Goal: Information Seeking & Learning: Learn about a topic

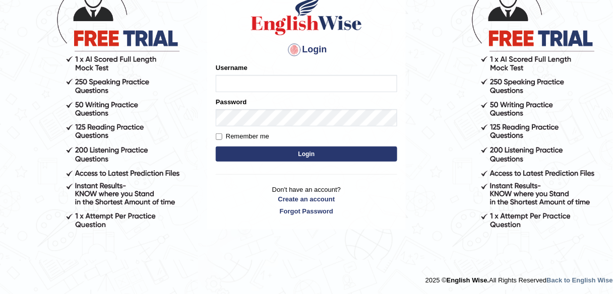
scroll to position [85, 0]
type input "alexa_"
click at [301, 160] on button "Login" at bounding box center [306, 154] width 181 height 15
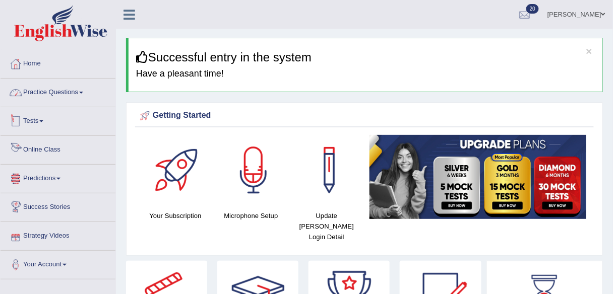
click at [63, 91] on link "Practice Questions" at bounding box center [58, 91] width 115 height 25
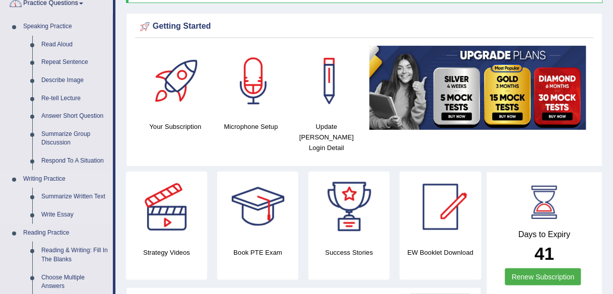
scroll to position [363, 0]
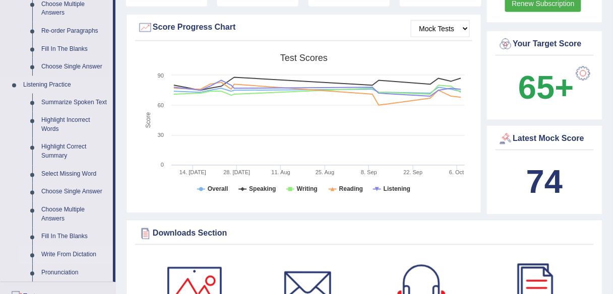
click at [53, 252] on link "Write From Dictation" at bounding box center [75, 255] width 76 height 18
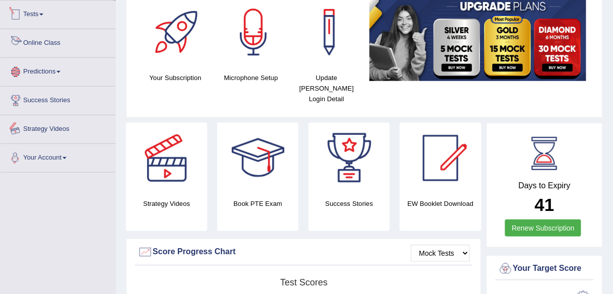
scroll to position [195, 0]
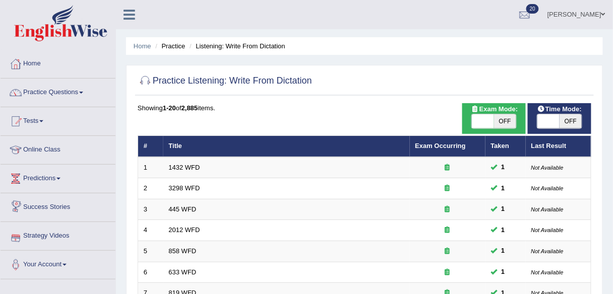
click at [507, 119] on span "OFF" at bounding box center [505, 121] width 22 height 14
checkbox input "true"
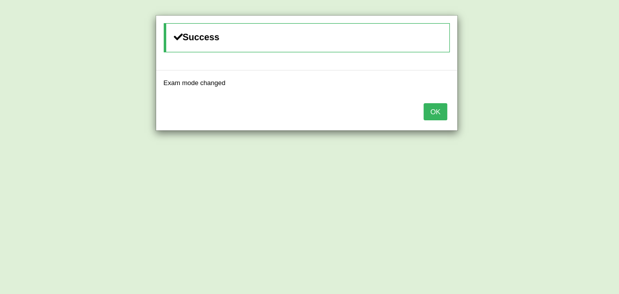
click at [431, 117] on button "OK" at bounding box center [435, 111] width 23 height 17
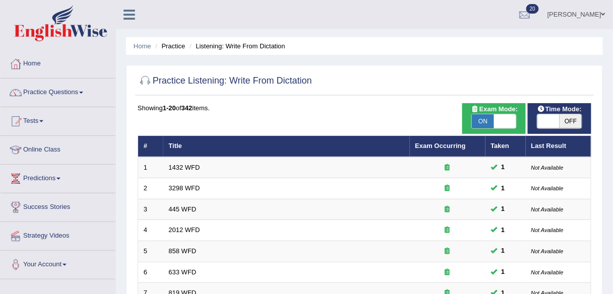
click at [561, 120] on span "OFF" at bounding box center [570, 121] width 22 height 14
checkbox input "true"
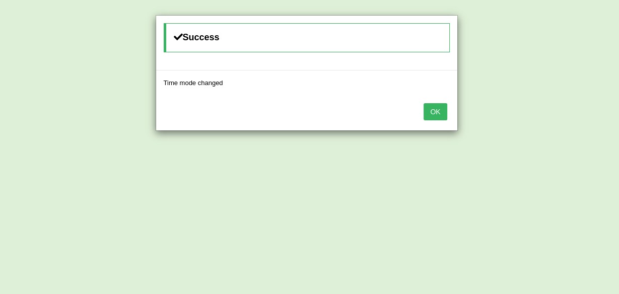
click at [441, 113] on button "OK" at bounding box center [435, 111] width 23 height 17
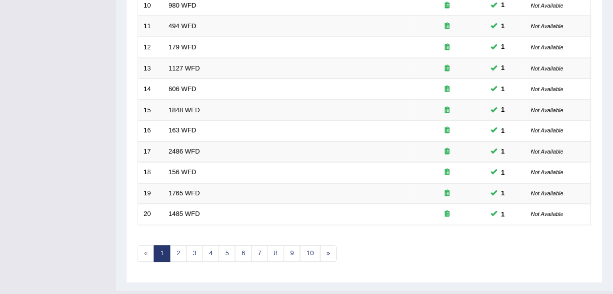
scroll to position [368, 0]
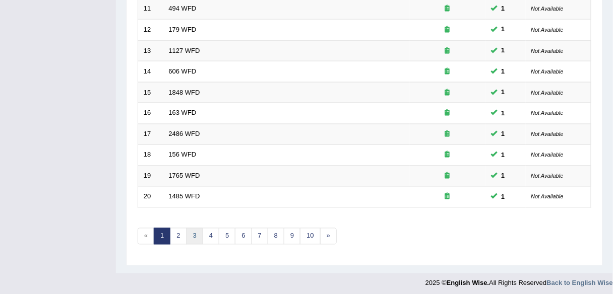
click at [186, 232] on link "3" at bounding box center [194, 236] width 17 height 17
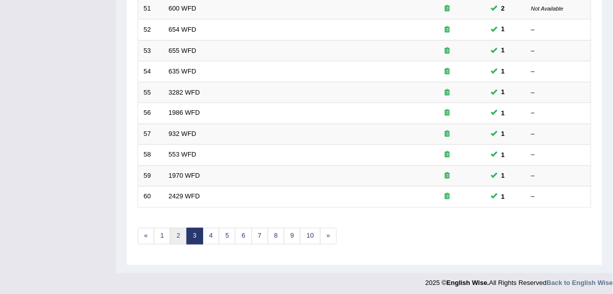
click at [179, 229] on link "2" at bounding box center [178, 236] width 17 height 17
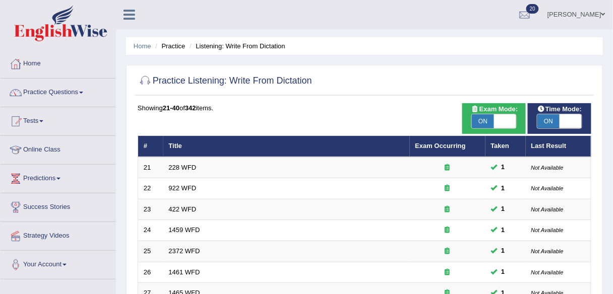
scroll to position [363, 0]
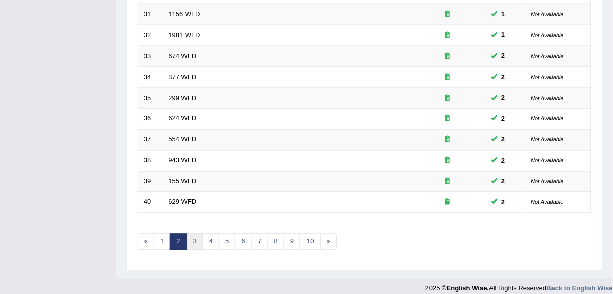
click at [192, 234] on link "3" at bounding box center [194, 242] width 17 height 17
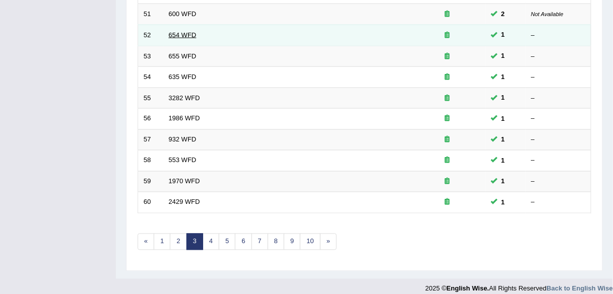
click at [175, 31] on link "654 WFD" at bounding box center [183, 35] width 28 height 8
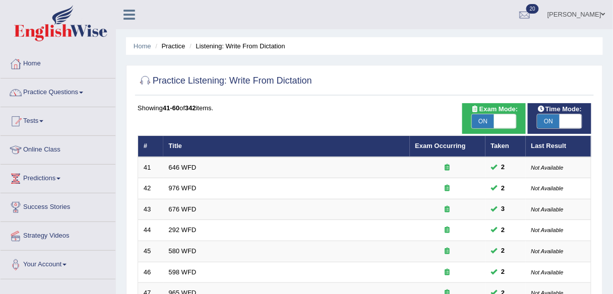
click at [550, 116] on span "ON" at bounding box center [548, 121] width 22 height 14
checkbox input "false"
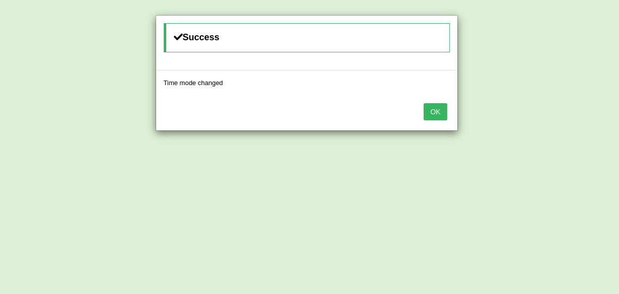
click at [434, 111] on button "OK" at bounding box center [435, 111] width 23 height 17
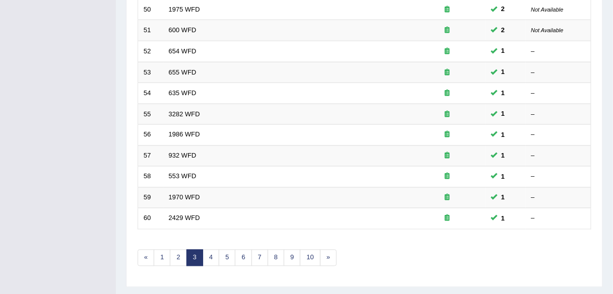
scroll to position [363, 0]
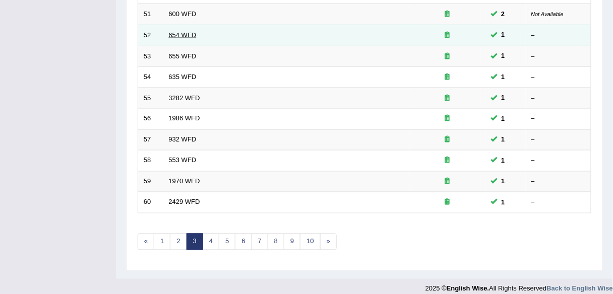
click at [178, 33] on link "654 WFD" at bounding box center [183, 35] width 28 height 8
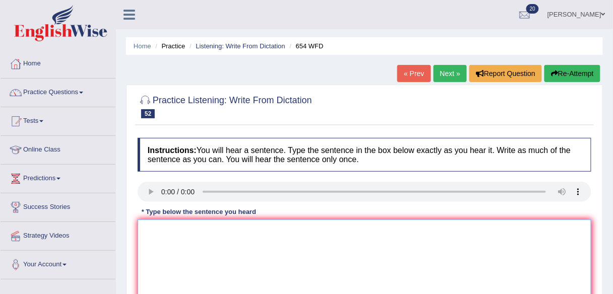
click at [184, 229] on textarea at bounding box center [364, 269] width 453 height 98
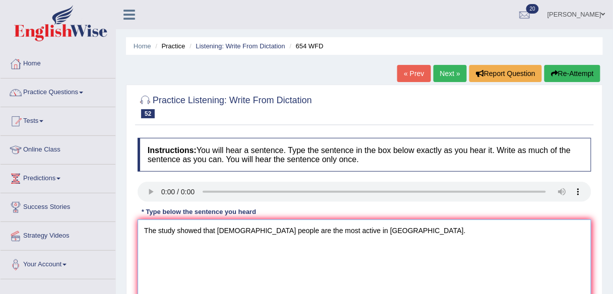
scroll to position [121, 0]
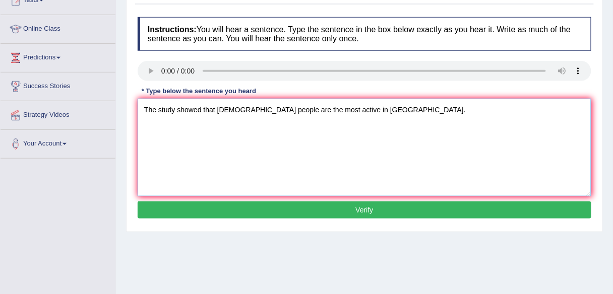
type textarea "The study showed that Hong Kong people are the most active in Asia."
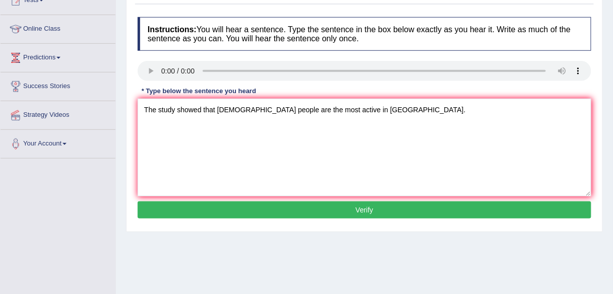
click at [259, 215] on button "Verify" at bounding box center [364, 210] width 453 height 17
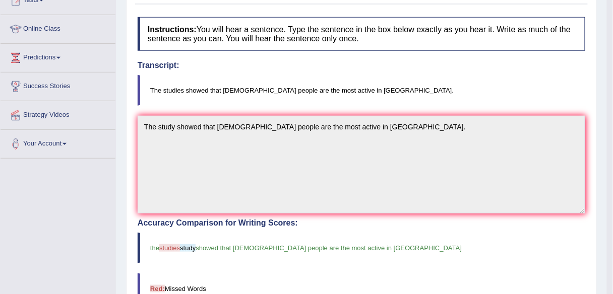
scroll to position [0, 0]
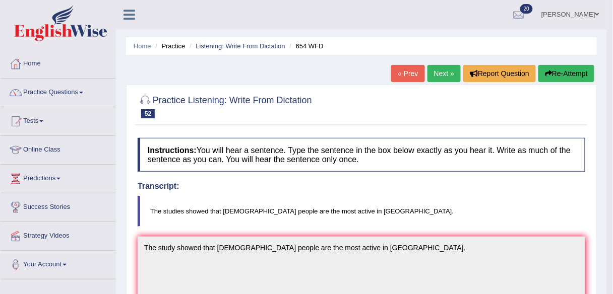
click at [449, 74] on link "Next »" at bounding box center [443, 73] width 33 height 17
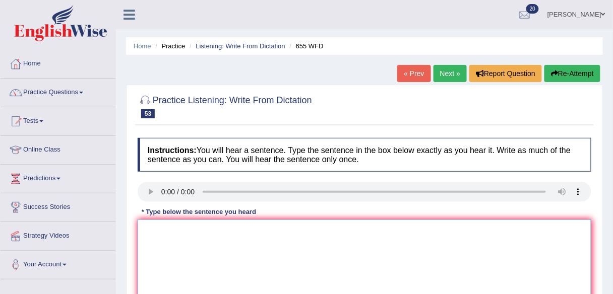
click at [202, 262] on textarea at bounding box center [364, 269] width 453 height 98
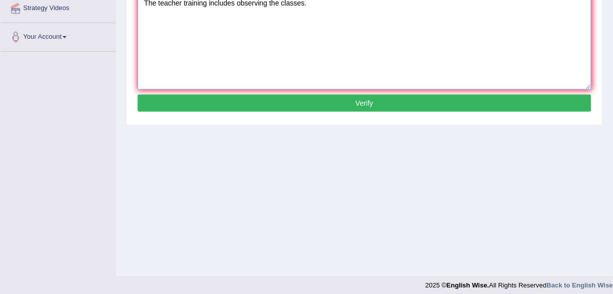
scroll to position [235, 0]
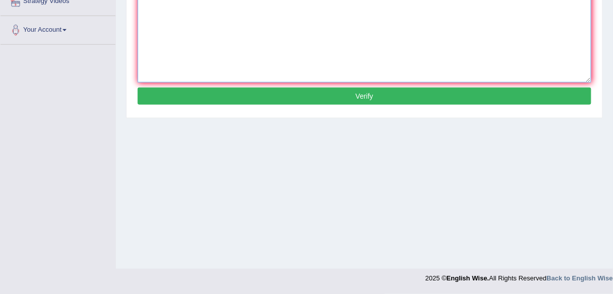
type textarea "The teacher training includes observing the classes."
click at [346, 91] on button "Verify" at bounding box center [364, 96] width 453 height 17
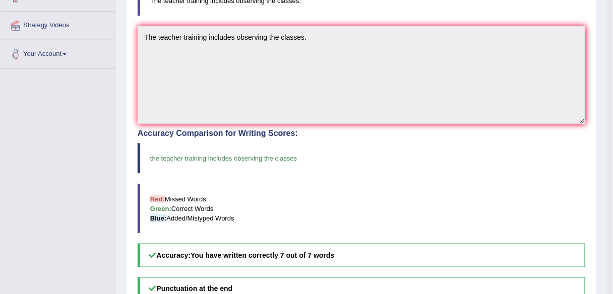
scroll to position [0, 0]
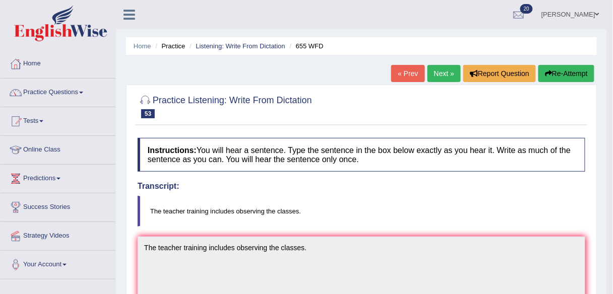
click at [438, 80] on link "Next »" at bounding box center [443, 73] width 33 height 17
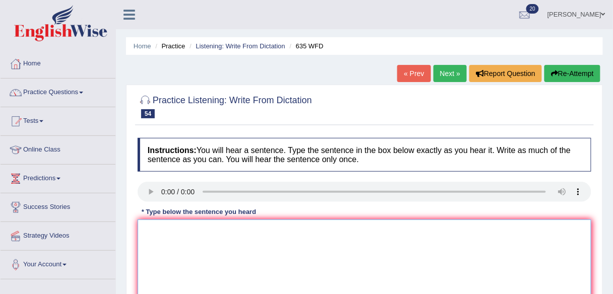
click at [213, 235] on textarea at bounding box center [364, 269] width 453 height 98
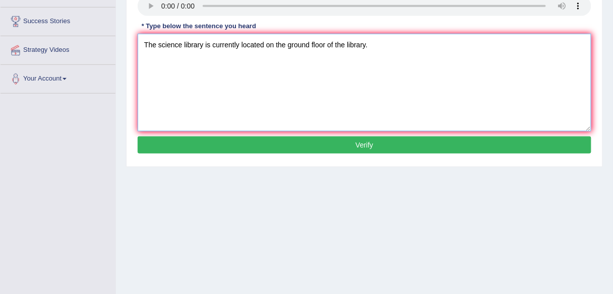
scroll to position [235, 0]
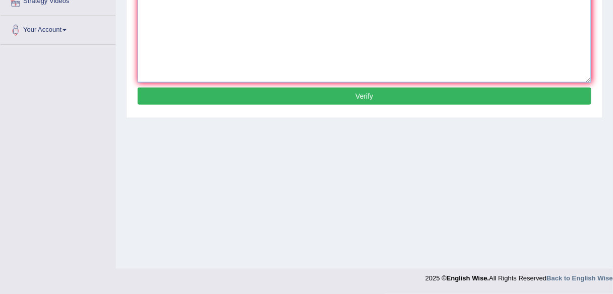
type textarea "The science library is currently located on the ground floor of the library."
click at [375, 100] on button "Verify" at bounding box center [364, 96] width 453 height 17
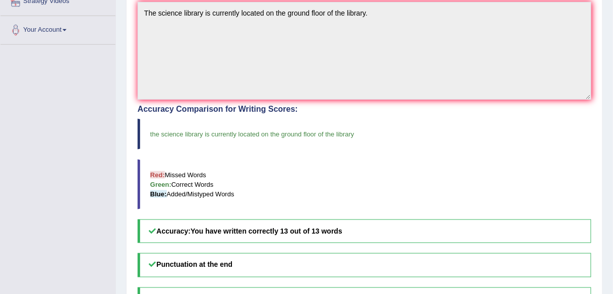
scroll to position [0, 0]
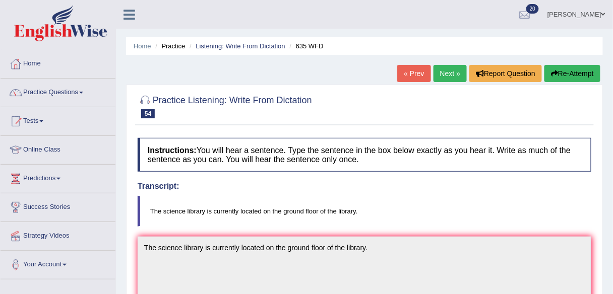
click at [452, 66] on link "Next »" at bounding box center [449, 73] width 33 height 17
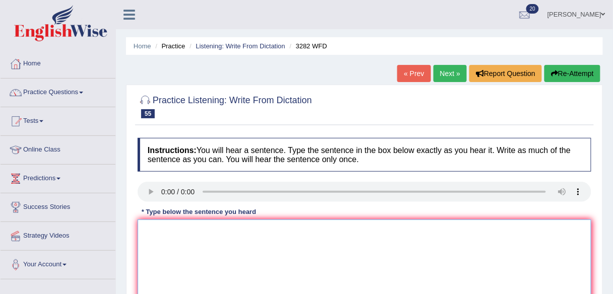
click at [174, 240] on textarea at bounding box center [364, 269] width 453 height 98
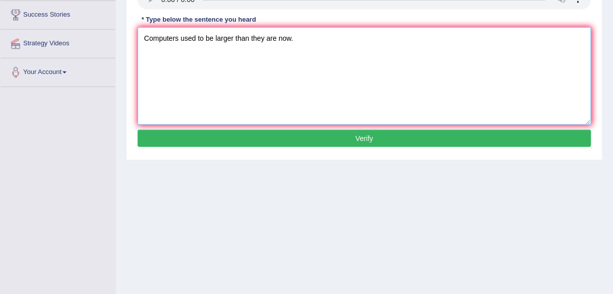
scroll to position [235, 0]
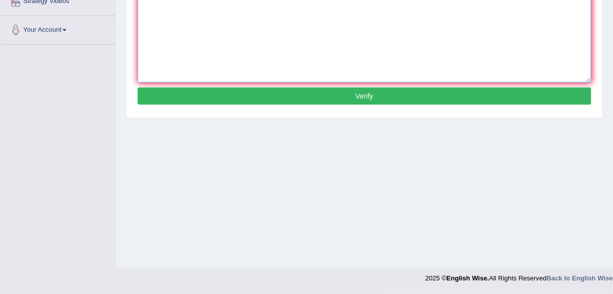
type textarea "Computers used to be larger than they are now."
click at [327, 99] on button "Verify" at bounding box center [364, 96] width 453 height 17
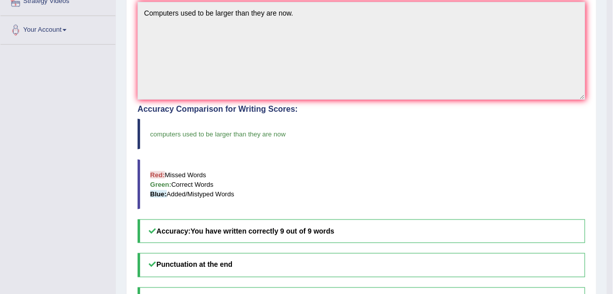
scroll to position [0, 0]
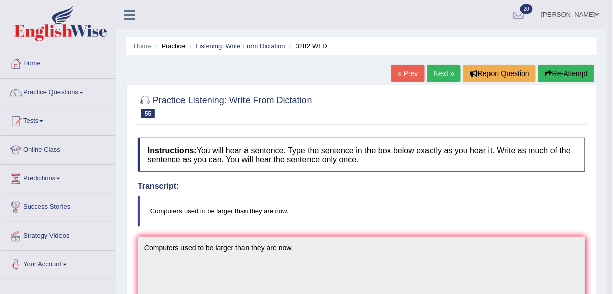
click at [436, 70] on link "Next »" at bounding box center [443, 73] width 33 height 17
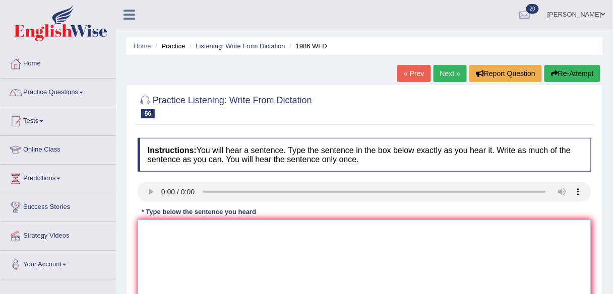
click at [193, 232] on textarea at bounding box center [364, 269] width 453 height 98
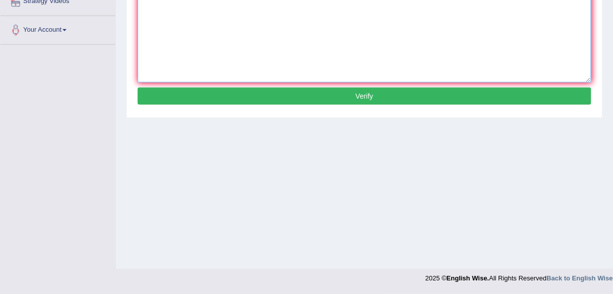
type textarea "A good academic paper should present a clear argument."
click at [302, 88] on button "Verify" at bounding box center [364, 96] width 453 height 17
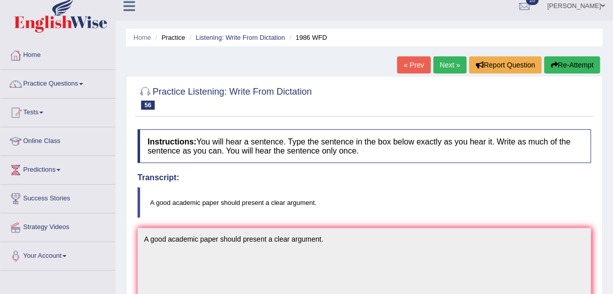
scroll to position [0, 0]
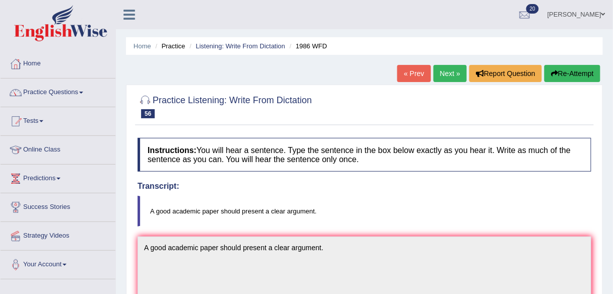
click at [447, 79] on link "Next »" at bounding box center [449, 73] width 33 height 17
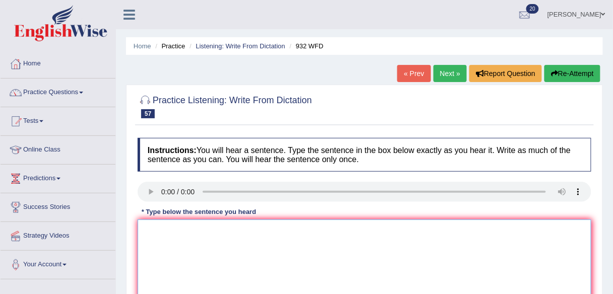
click at [201, 234] on textarea at bounding box center [364, 269] width 453 height 98
click at [225, 229] on textarea "Take the first step by appliying to the university scholarship now." at bounding box center [364, 269] width 453 height 98
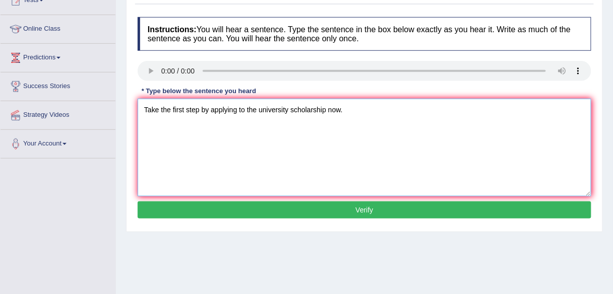
type textarea "Take the first step by applying to the university scholarship now."
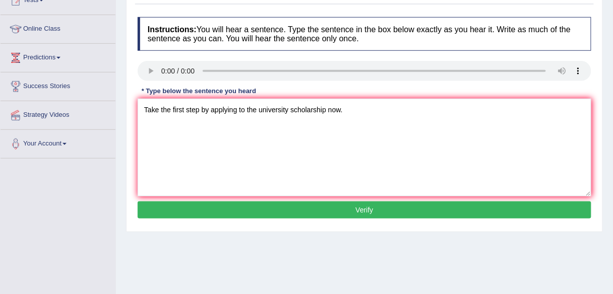
click at [275, 210] on button "Verify" at bounding box center [364, 210] width 453 height 17
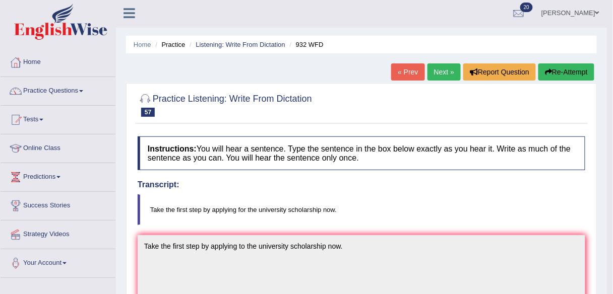
scroll to position [0, 0]
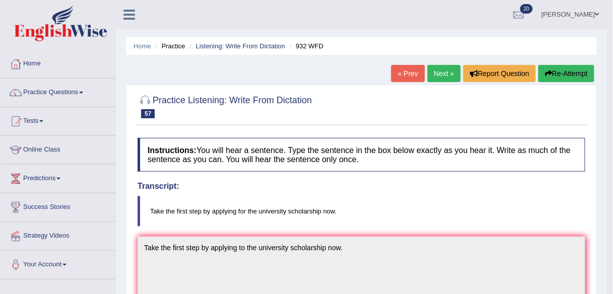
click at [439, 68] on link "Next »" at bounding box center [443, 73] width 33 height 17
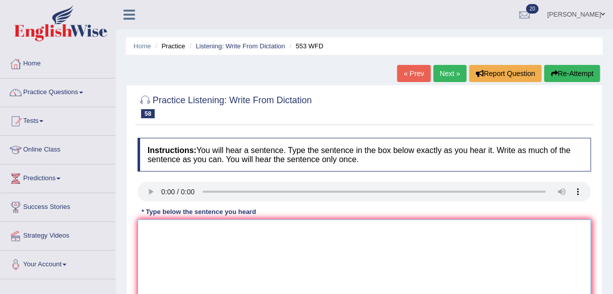
click at [186, 235] on textarea at bounding box center [364, 269] width 453 height 98
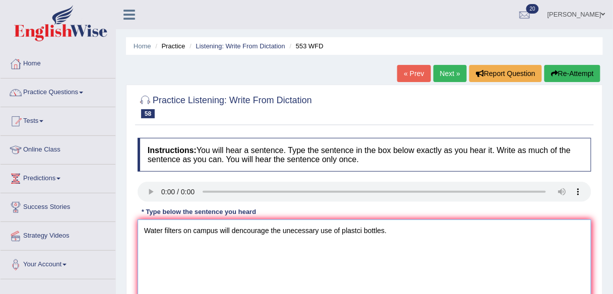
click at [242, 230] on textarea "Water filters on campus will dencourage the unecessary use of plastci bottles." at bounding box center [364, 269] width 453 height 98
click at [291, 232] on textarea "Water filters on campus will descourage the unecessary use of plastci bottles." at bounding box center [364, 269] width 453 height 98
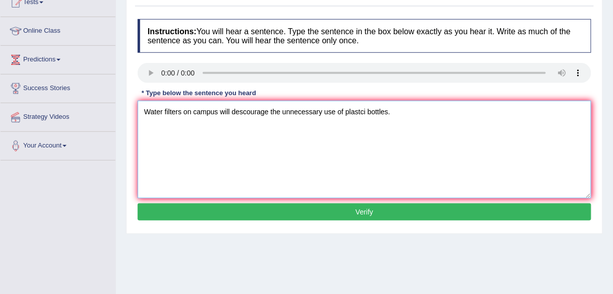
scroll to position [121, 0]
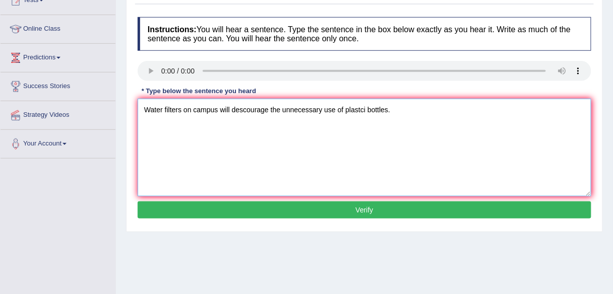
click at [366, 109] on textarea "Water filters on campus will descourage the unnecessary use of plastci bottles." at bounding box center [364, 148] width 453 height 98
type textarea "Water filters on campus will descourage the unnecessary use of plastic bottles."
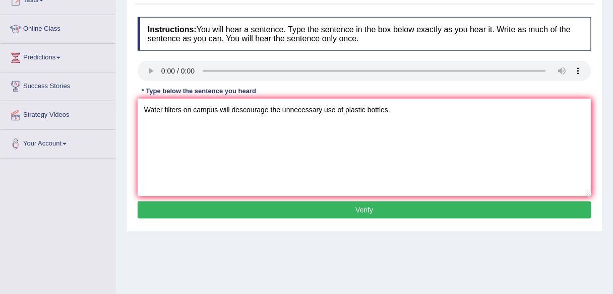
click at [357, 207] on button "Verify" at bounding box center [364, 210] width 453 height 17
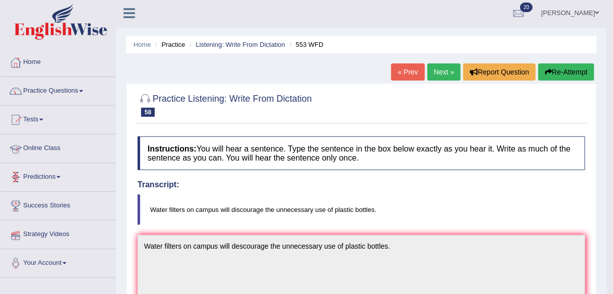
scroll to position [0, 0]
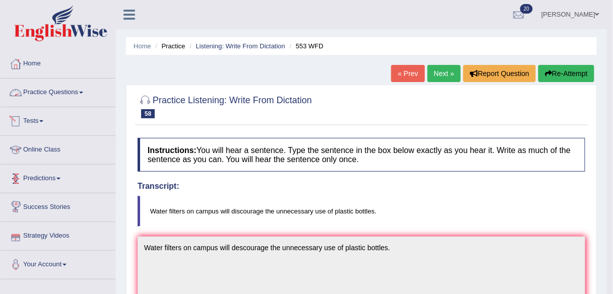
click at [69, 88] on link "Practice Questions" at bounding box center [58, 91] width 115 height 25
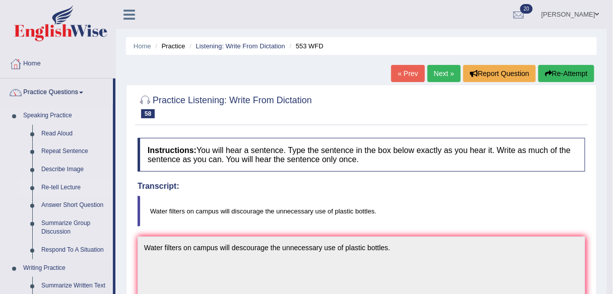
click at [48, 188] on link "Re-tell Lecture" at bounding box center [75, 188] width 76 height 18
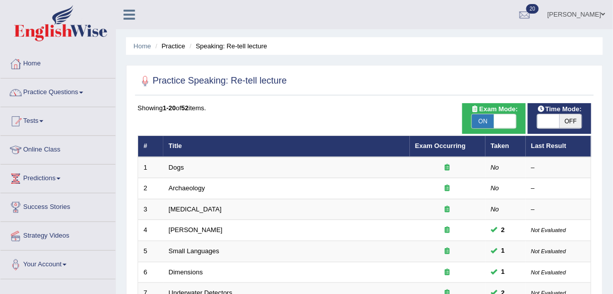
click at [570, 121] on span "OFF" at bounding box center [570, 121] width 22 height 14
checkbox input "true"
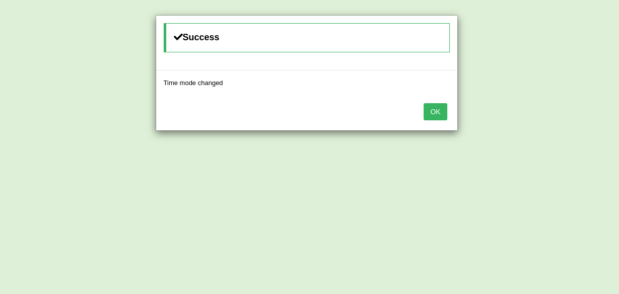
click at [437, 110] on button "OK" at bounding box center [435, 111] width 23 height 17
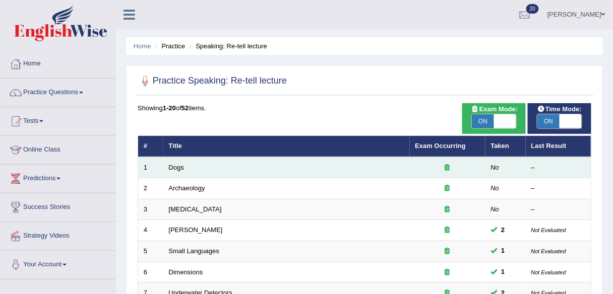
scroll to position [363, 0]
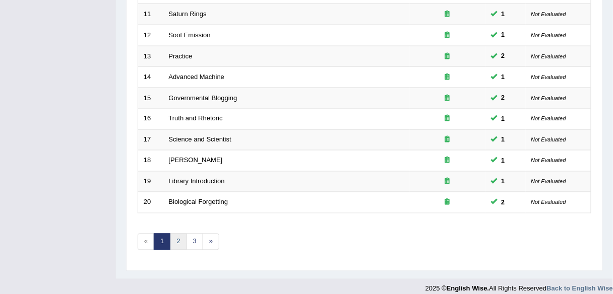
click at [178, 239] on link "2" at bounding box center [178, 242] width 17 height 17
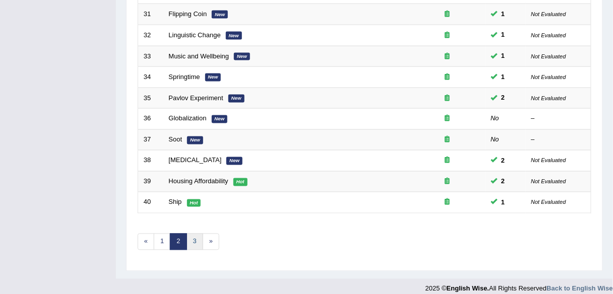
click at [191, 240] on link "3" at bounding box center [194, 242] width 17 height 17
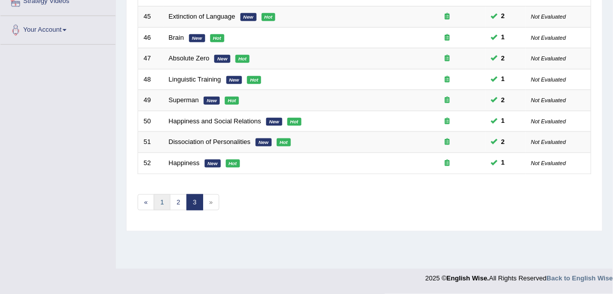
click at [166, 202] on link "1" at bounding box center [162, 202] width 17 height 17
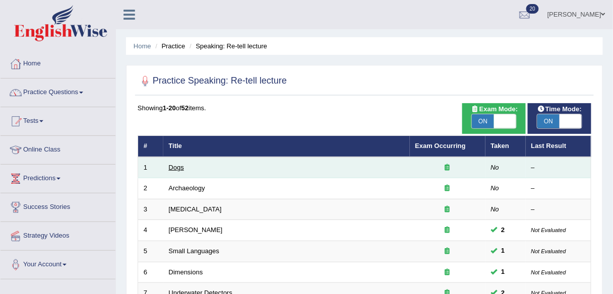
click at [174, 166] on link "Dogs" at bounding box center [176, 168] width 15 height 8
click at [172, 166] on link "Dogs" at bounding box center [176, 168] width 15 height 8
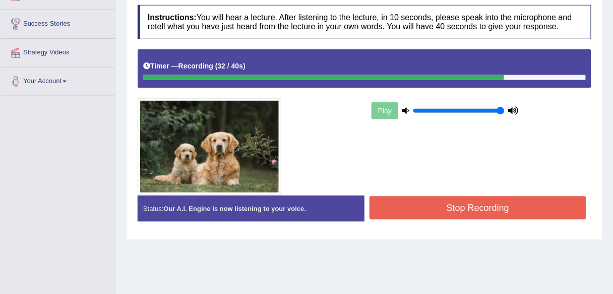
scroll to position [185, 0]
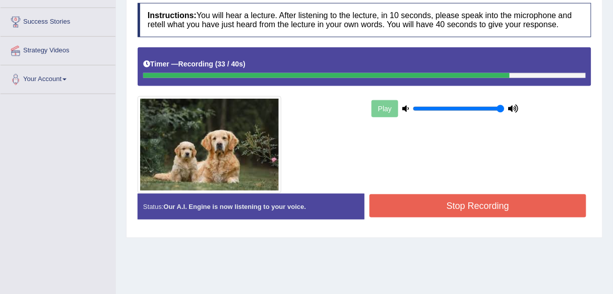
click at [396, 199] on button "Stop Recording" at bounding box center [477, 205] width 217 height 23
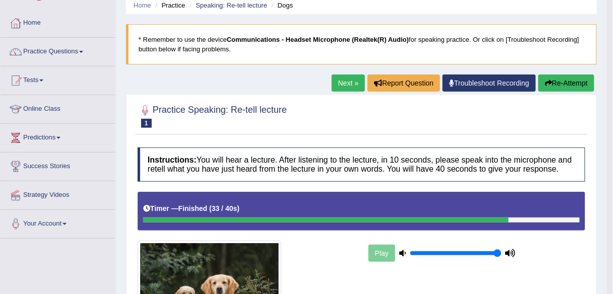
scroll to position [36, 0]
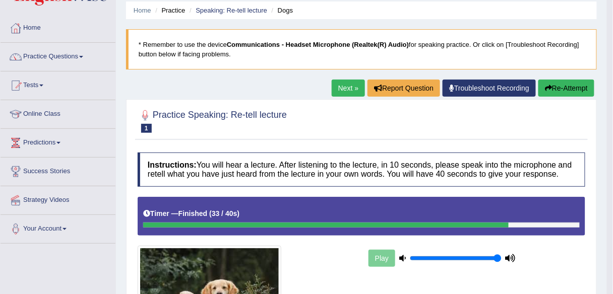
click at [555, 92] on button "Re-Attempt" at bounding box center [566, 88] width 56 height 17
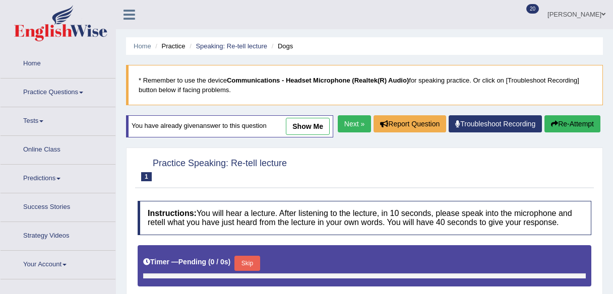
type input "1"
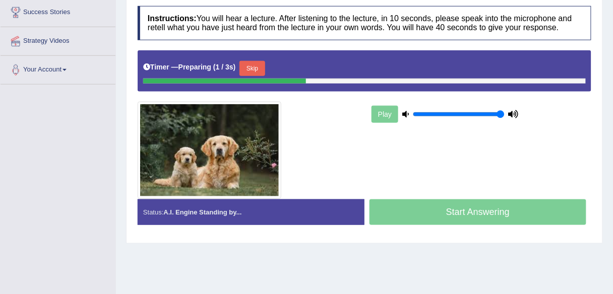
click at [258, 76] on button "Skip" at bounding box center [251, 68] width 25 height 15
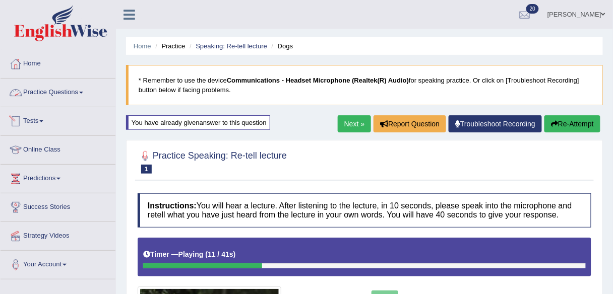
click at [48, 92] on link "Practice Questions" at bounding box center [58, 91] width 115 height 25
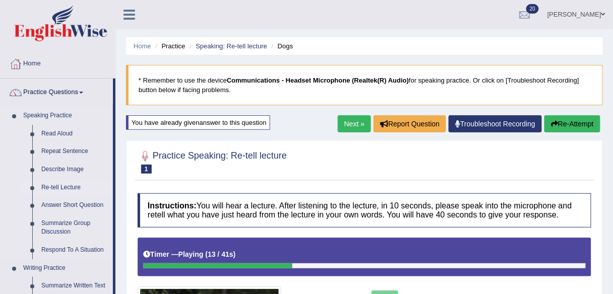
click at [56, 190] on link "Re-tell Lecture" at bounding box center [75, 188] width 76 height 18
